Goal: Task Accomplishment & Management: Use online tool/utility

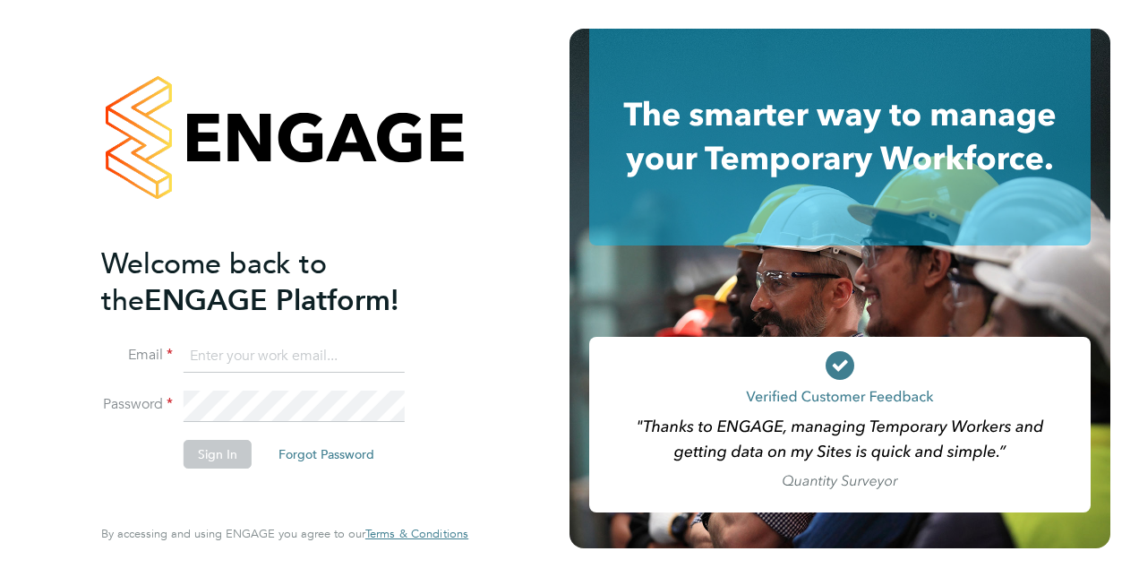
type input "[PERSON_NAME][DOMAIN_NAME][EMAIL_ADDRESS][PERSON_NAME][DOMAIN_NAME]"
click at [216, 458] on button "Sign In" at bounding box center [218, 454] width 68 height 29
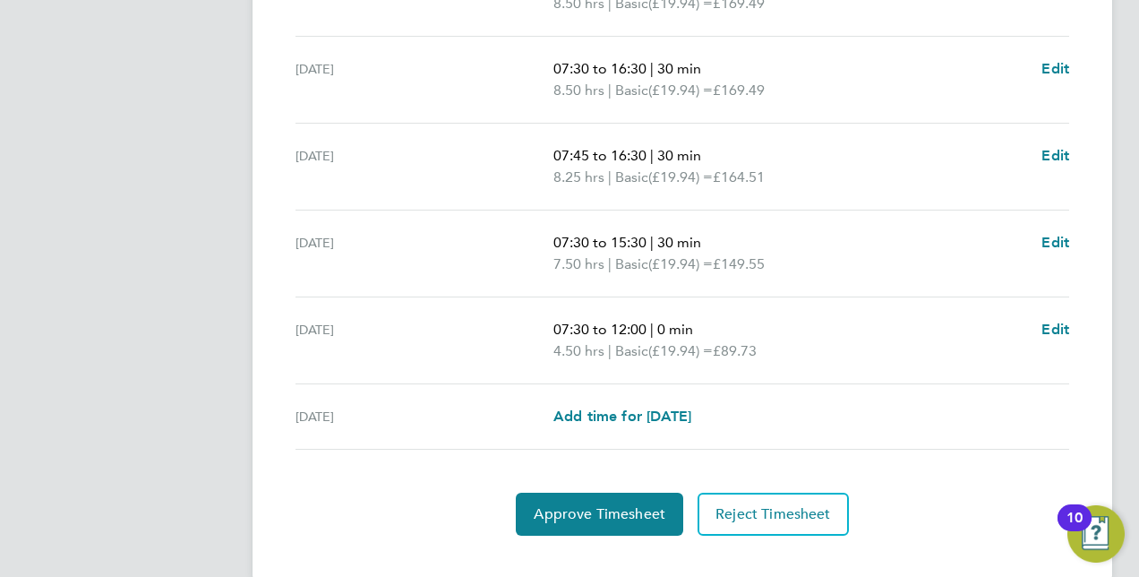
scroll to position [749, 0]
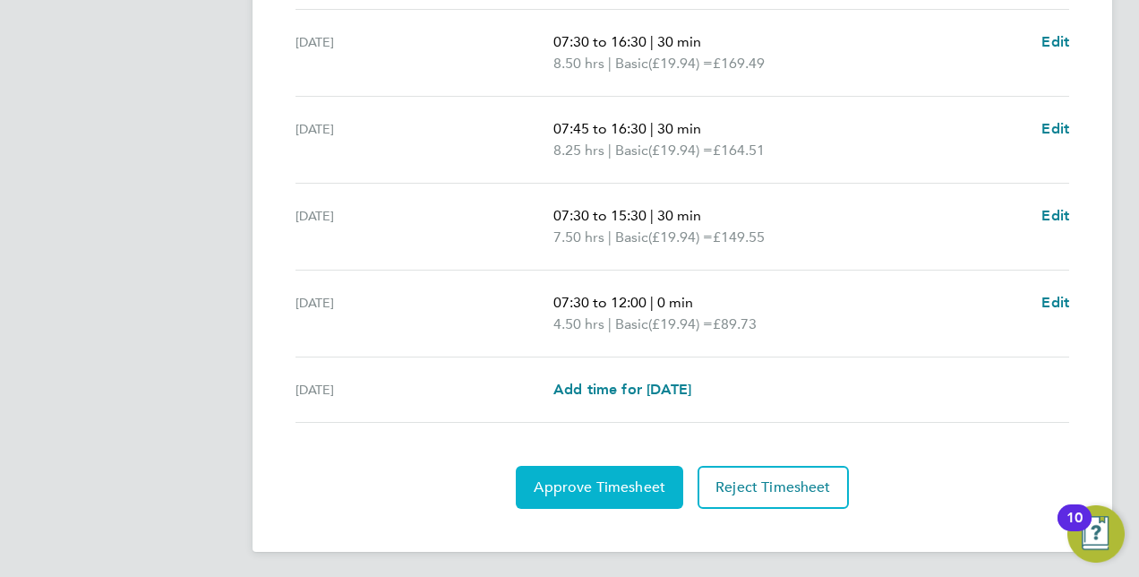
click at [616, 478] on span "Approve Timesheet" at bounding box center [600, 487] width 132 height 18
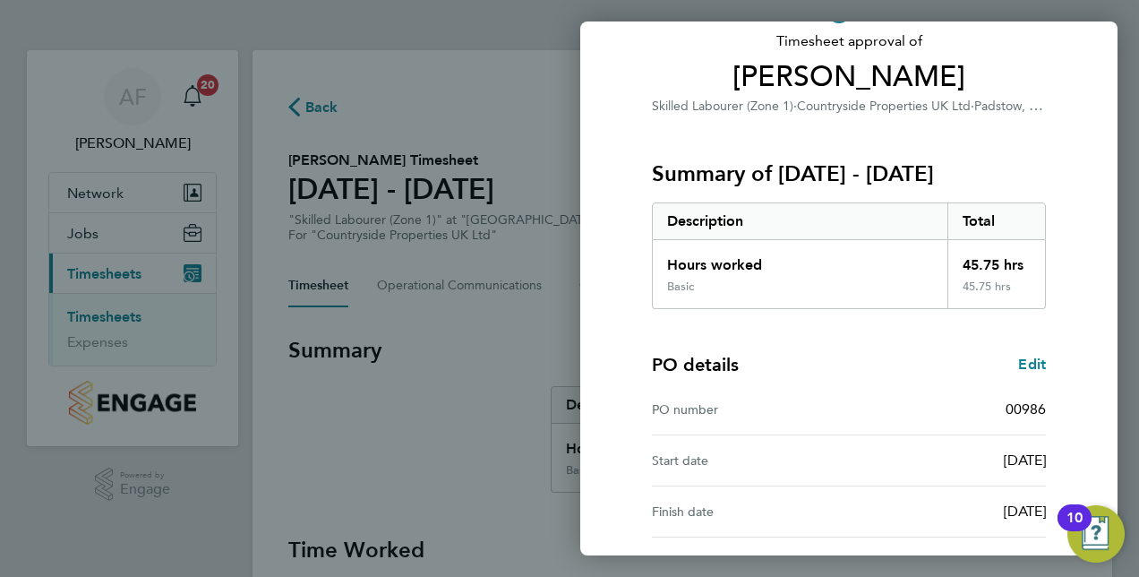
scroll to position [279, 0]
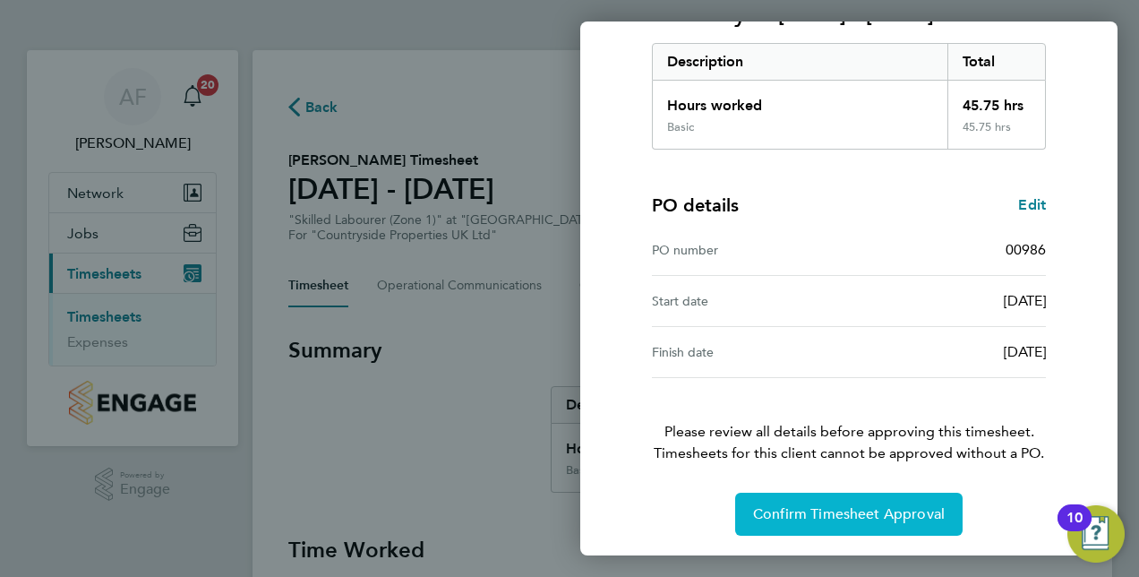
click at [800, 512] on span "Confirm Timesheet Approval" at bounding box center [849, 514] width 192 height 18
